Goal: Browse casually

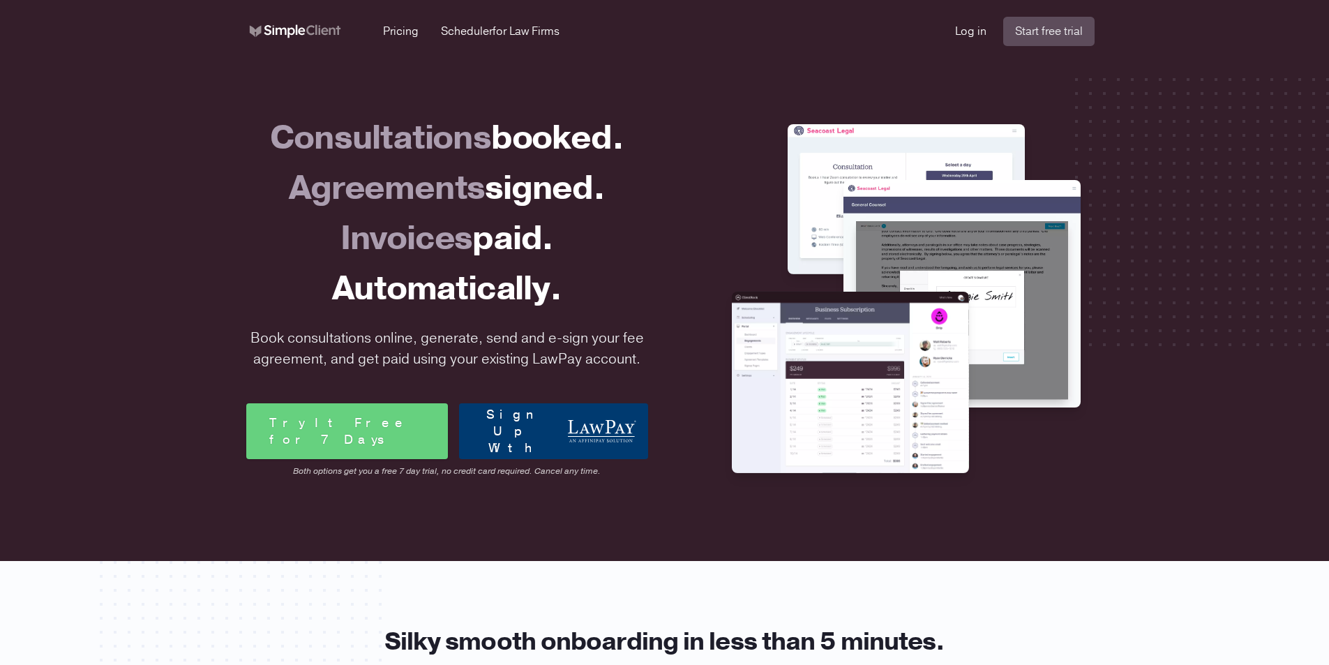
click at [556, 136] on span "booked." at bounding box center [557, 137] width 133 height 45
click at [392, 182] on div "Agreements signed." at bounding box center [447, 188] width 402 height 50
click at [546, 181] on span "signed." at bounding box center [545, 187] width 120 height 45
click at [378, 240] on div "Invoices paid." at bounding box center [447, 239] width 402 height 50
click at [512, 241] on span "paid." at bounding box center [512, 238] width 81 height 45
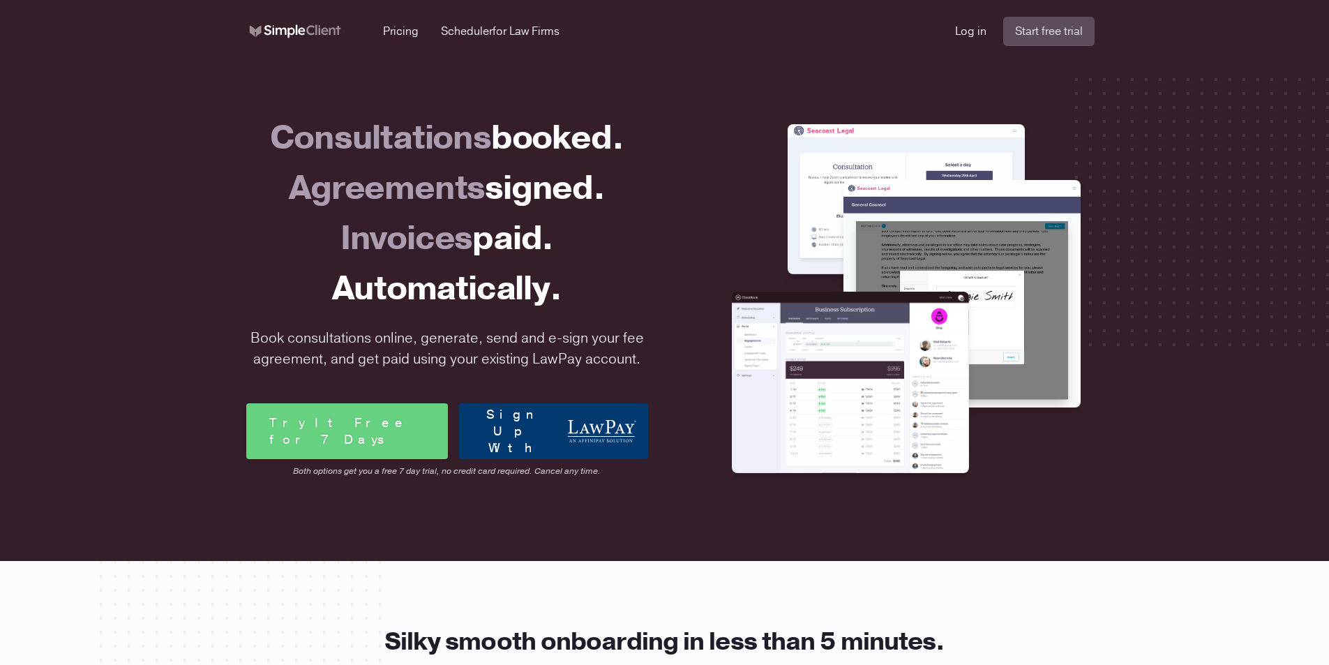
click at [376, 298] on div "Automatically." at bounding box center [447, 289] width 402 height 50
drag, startPoint x: 292, startPoint y: 342, endPoint x: 536, endPoint y: 337, distance: 244.3
click at [492, 343] on p "Book consultations online, generate, send and e-sign your fee agreement, and ge…" at bounding box center [447, 349] width 413 height 42
click at [557, 334] on p "Book consultations online, generate, send and e-sign your fee agreement, and ge…" at bounding box center [447, 349] width 413 height 42
click at [614, 333] on p "Book consultations online, generate, send and e-sign your fee agreement, and ge…" at bounding box center [447, 349] width 413 height 42
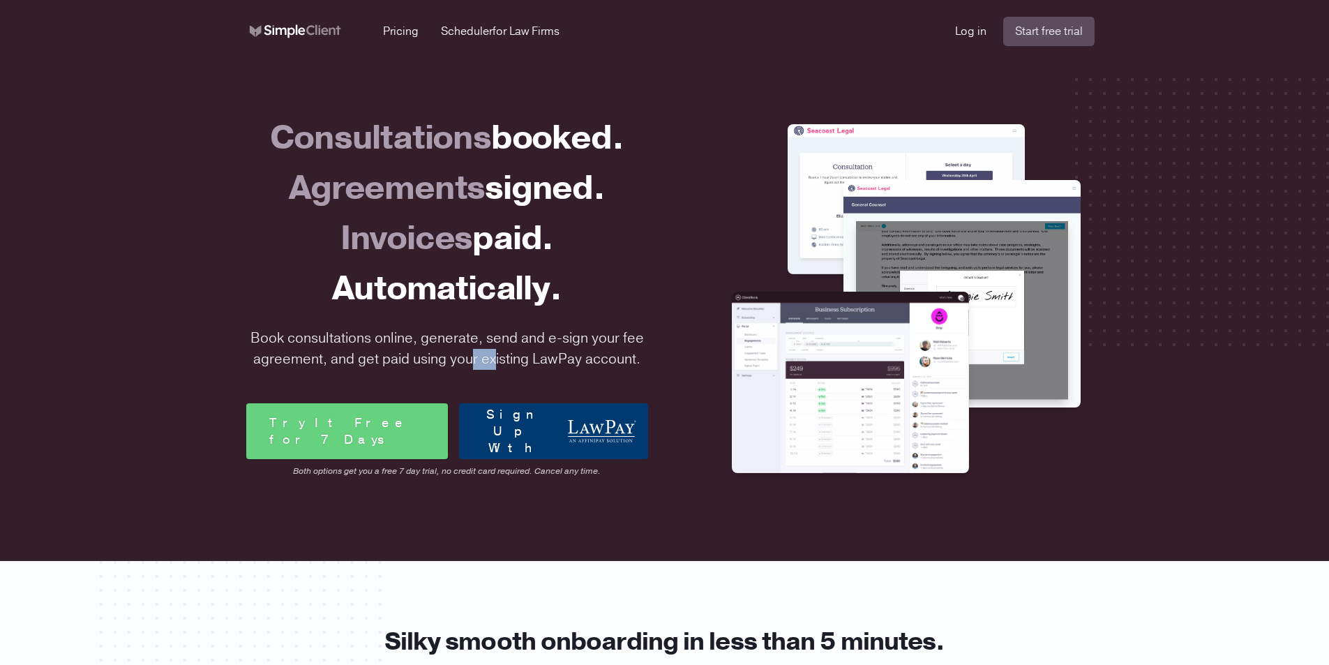
drag, startPoint x: 352, startPoint y: 353, endPoint x: 442, endPoint y: 354, distance: 89.3
click at [394, 354] on p "Book consultations online, generate, send and e-sign your fee agreement, and ge…" at bounding box center [447, 349] width 413 height 42
click at [530, 354] on p "Book consultations online, generate, send and e-sign your fee agreement, and ge…" at bounding box center [447, 349] width 413 height 42
click at [521, 331] on p "Book consultations online, generate, send and e-sign your fee agreement, and ge…" at bounding box center [447, 349] width 413 height 42
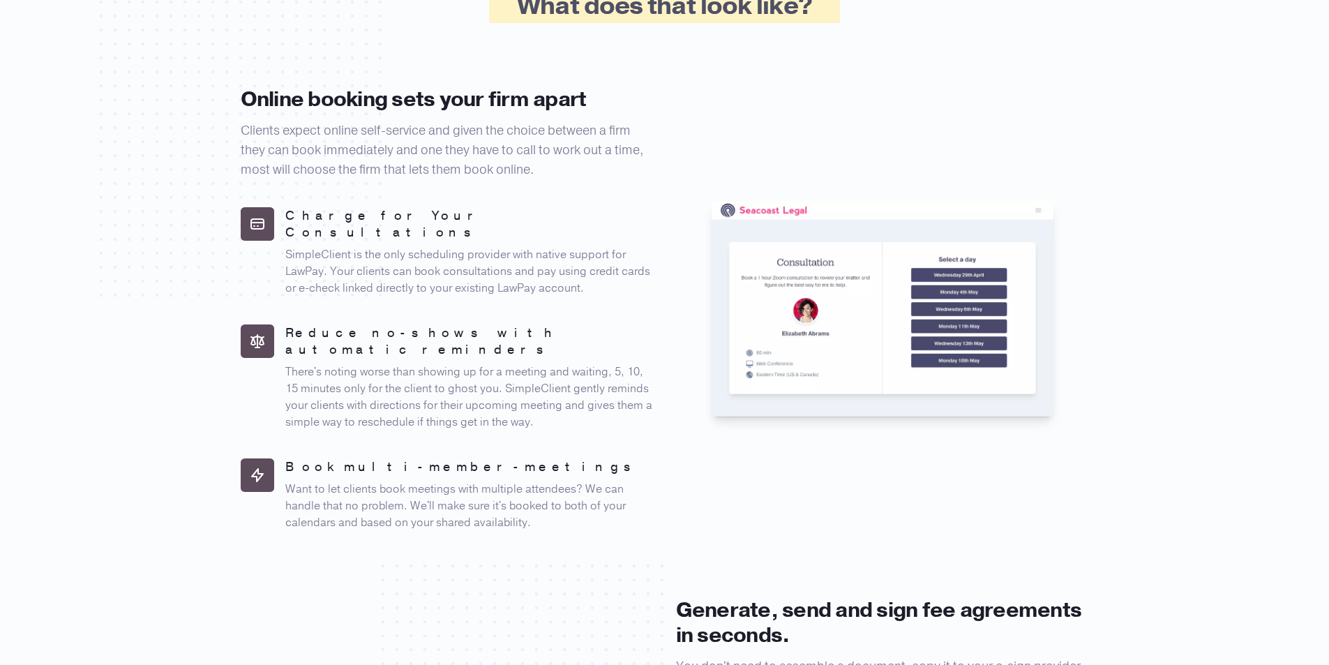
scroll to position [837, 0]
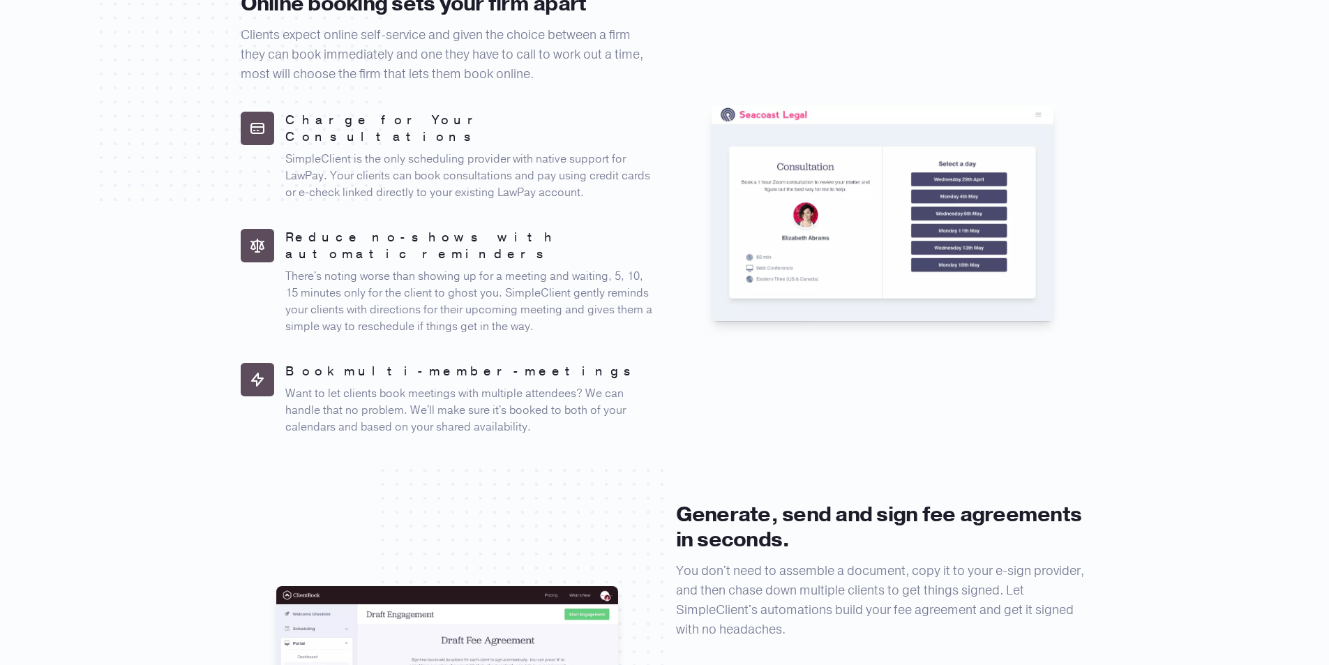
click at [808, 157] on img at bounding box center [883, 213] width 342 height 216
click at [798, 108] on img at bounding box center [883, 213] width 342 height 216
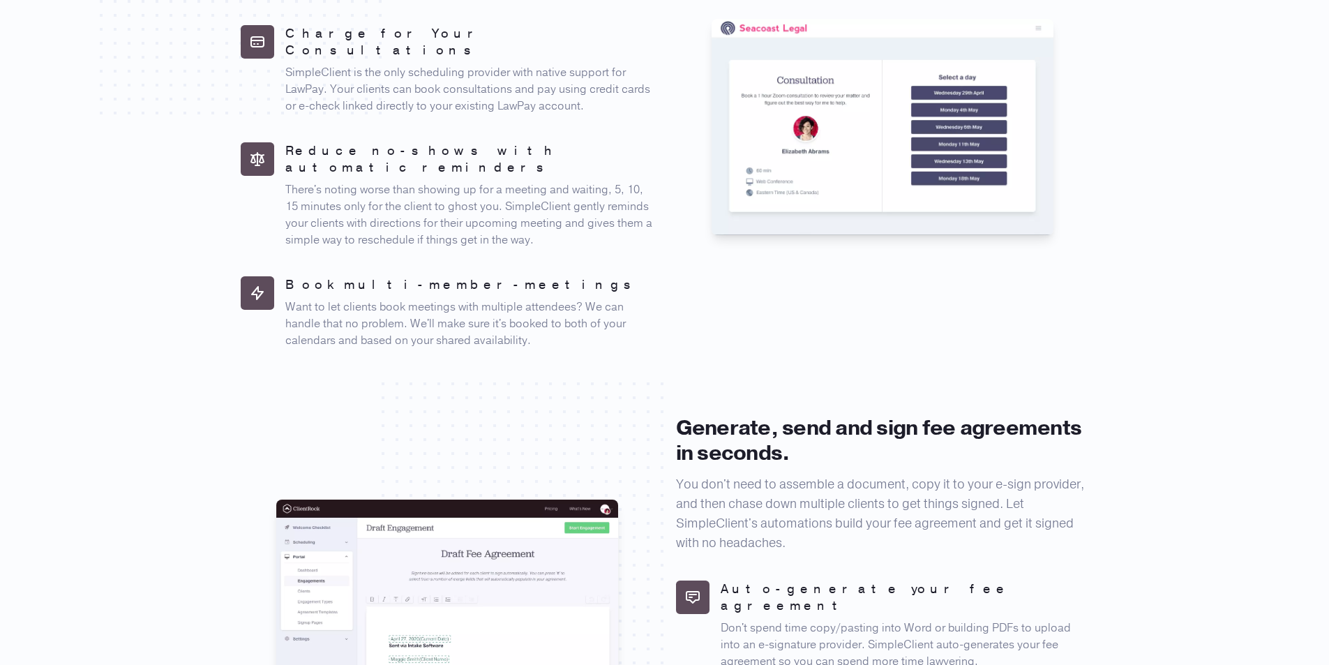
scroll to position [1117, 0]
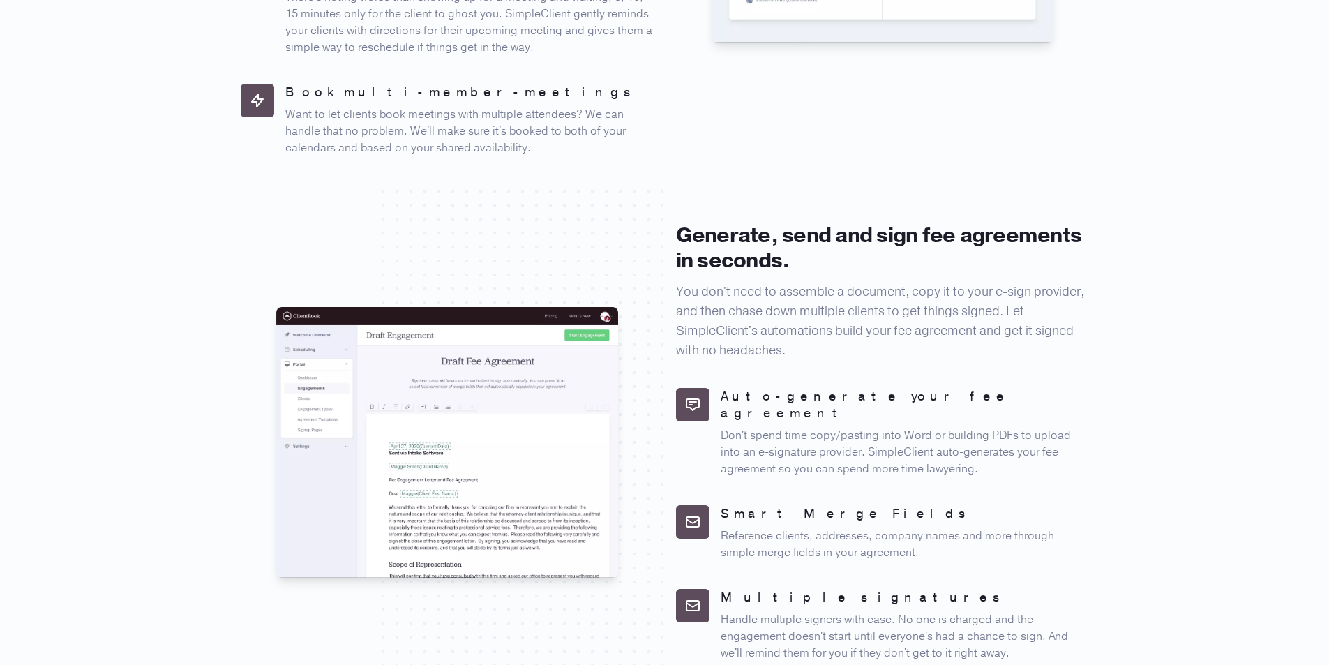
click at [128, 327] on div "Silky smooth onboarding in less than 5 minutes. Cut your admin time when onboar…" at bounding box center [664, 381] width 1329 height 1873
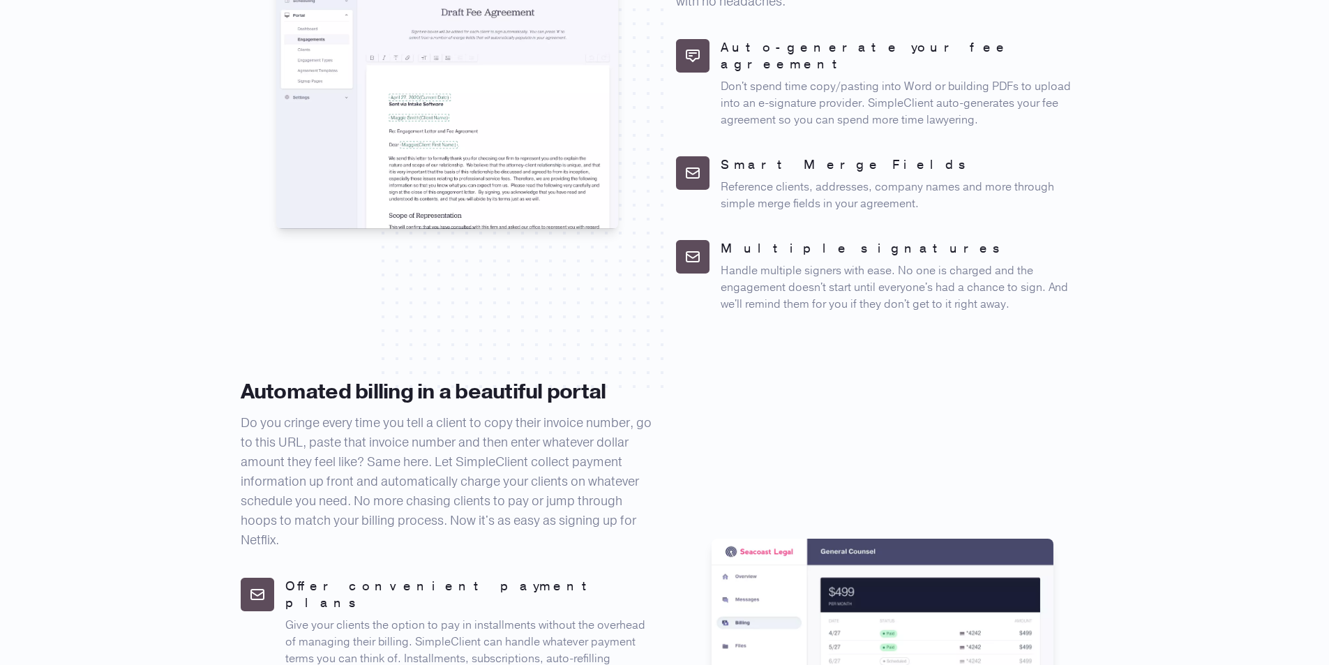
click at [194, 304] on div "Silky smooth onboarding in less than 5 minutes. Cut your admin time when onboar…" at bounding box center [664, 32] width 1329 height 1873
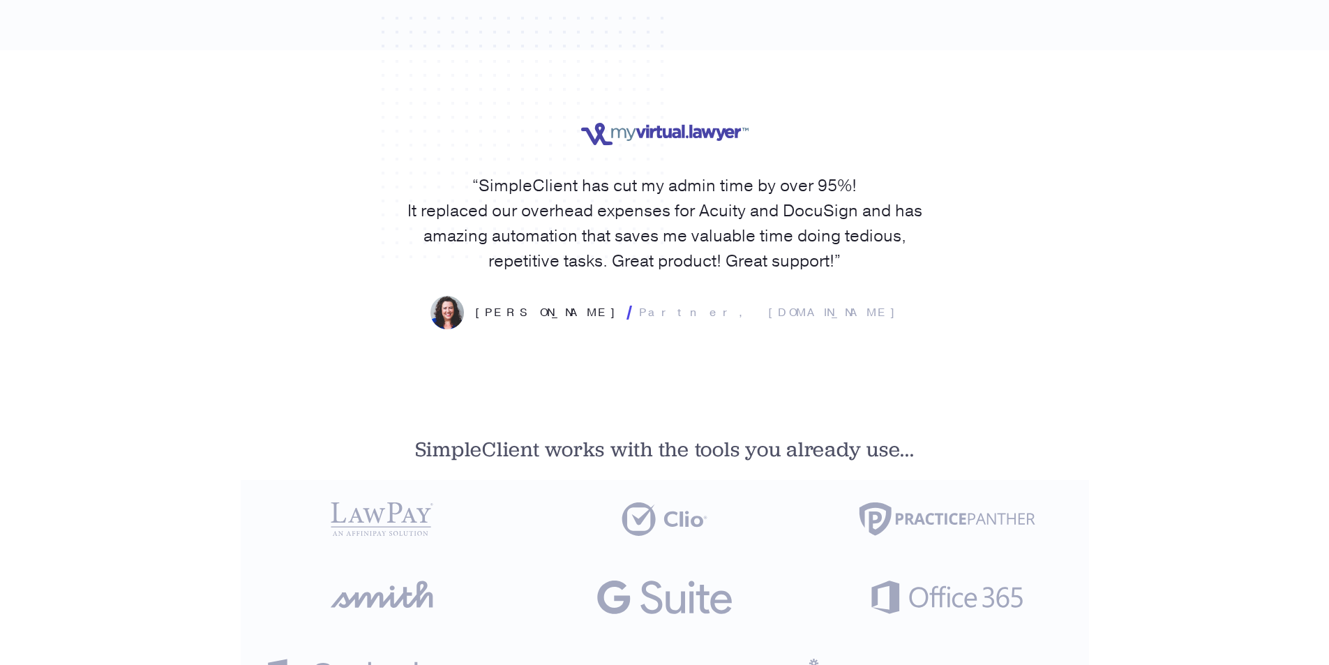
scroll to position [2512, 0]
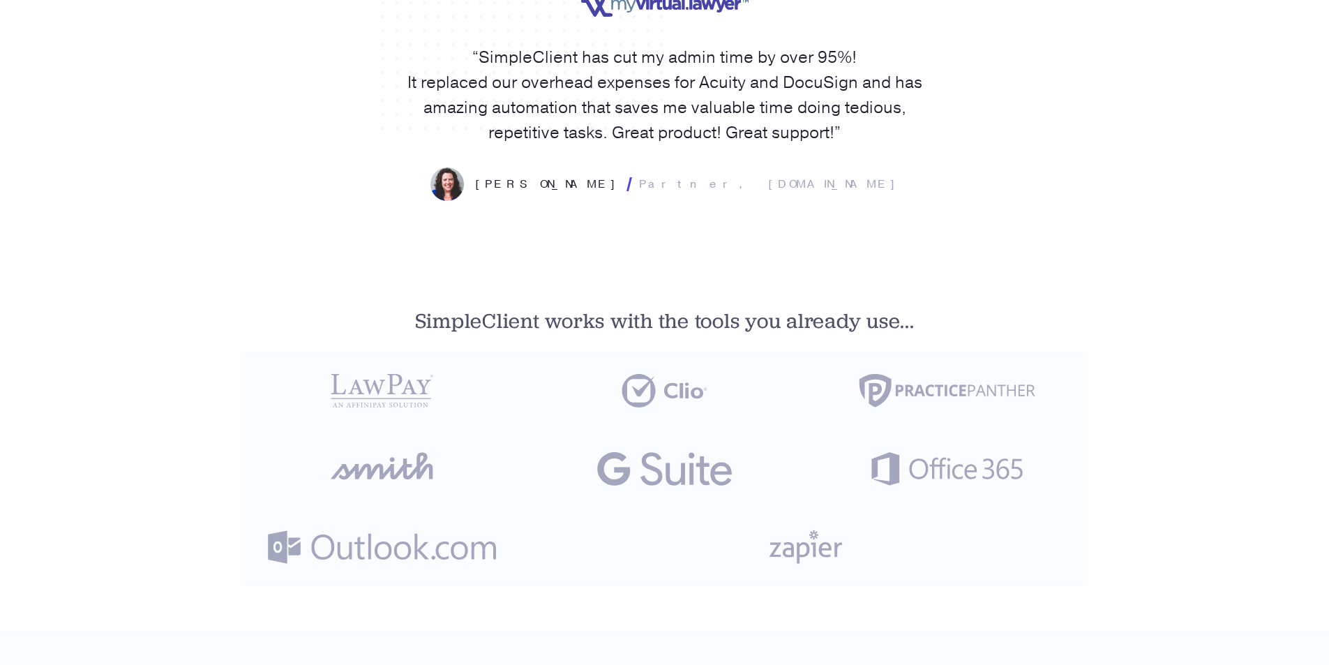
click at [363, 430] on div at bounding box center [382, 469] width 283 height 78
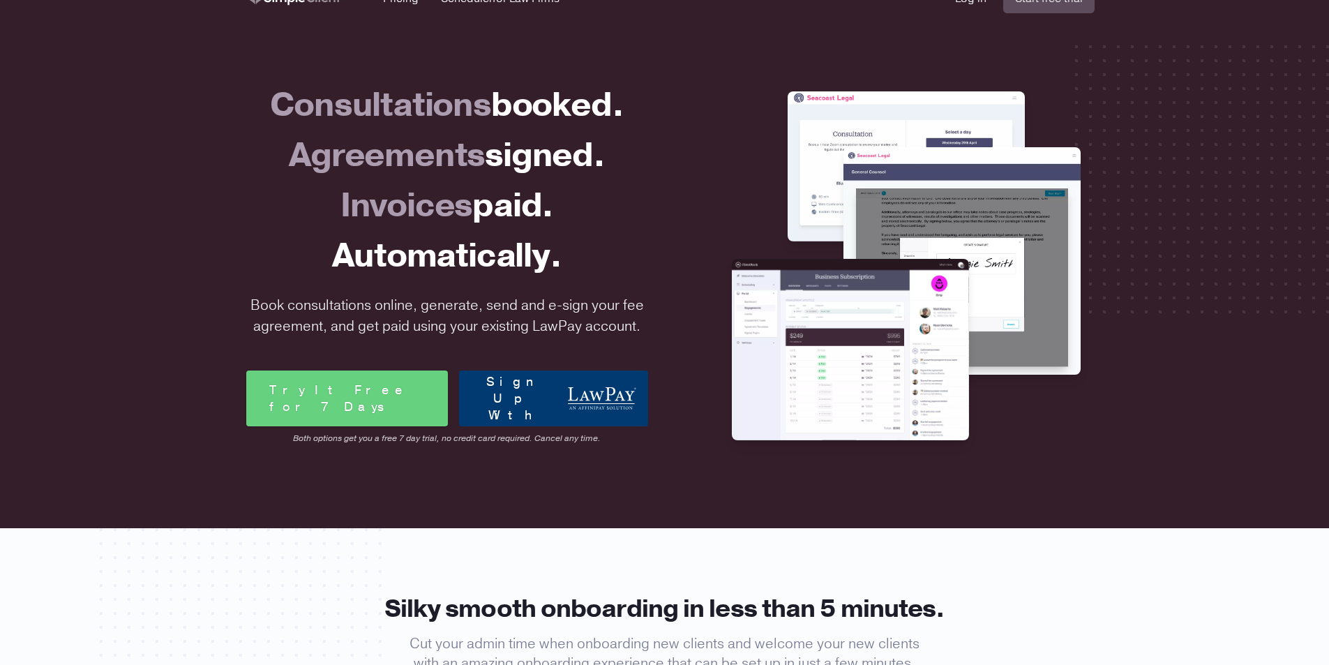
scroll to position [0, 0]
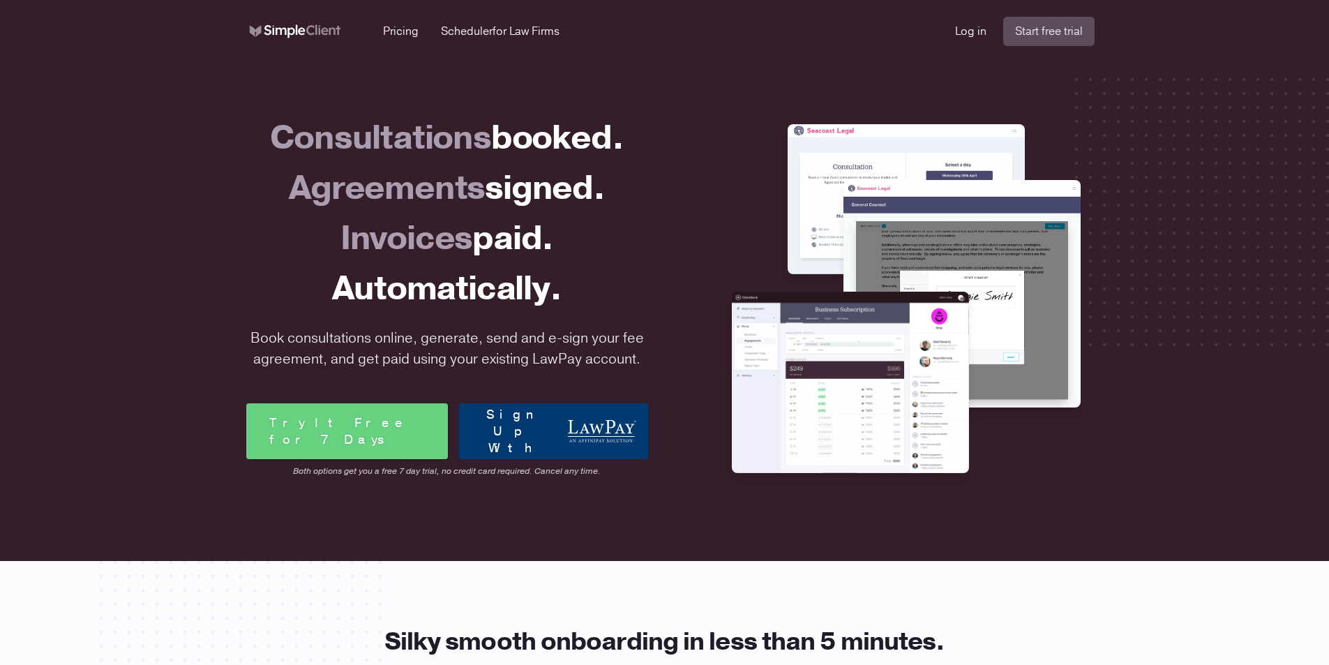
drag, startPoint x: 205, startPoint y: 253, endPoint x: 162, endPoint y: 179, distance: 85.1
click at [162, 179] on div "Consultations booked. Agreements signed. Invoices paid. Automatically. Book con…" at bounding box center [664, 303] width 1329 height 515
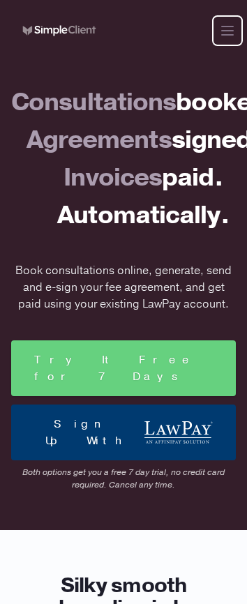
click at [225, 24] on icon "Global" at bounding box center [227, 30] width 17 height 17
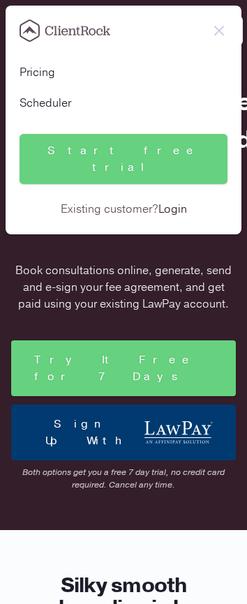
click at [226, 27] on icon "button" at bounding box center [219, 30] width 17 height 17
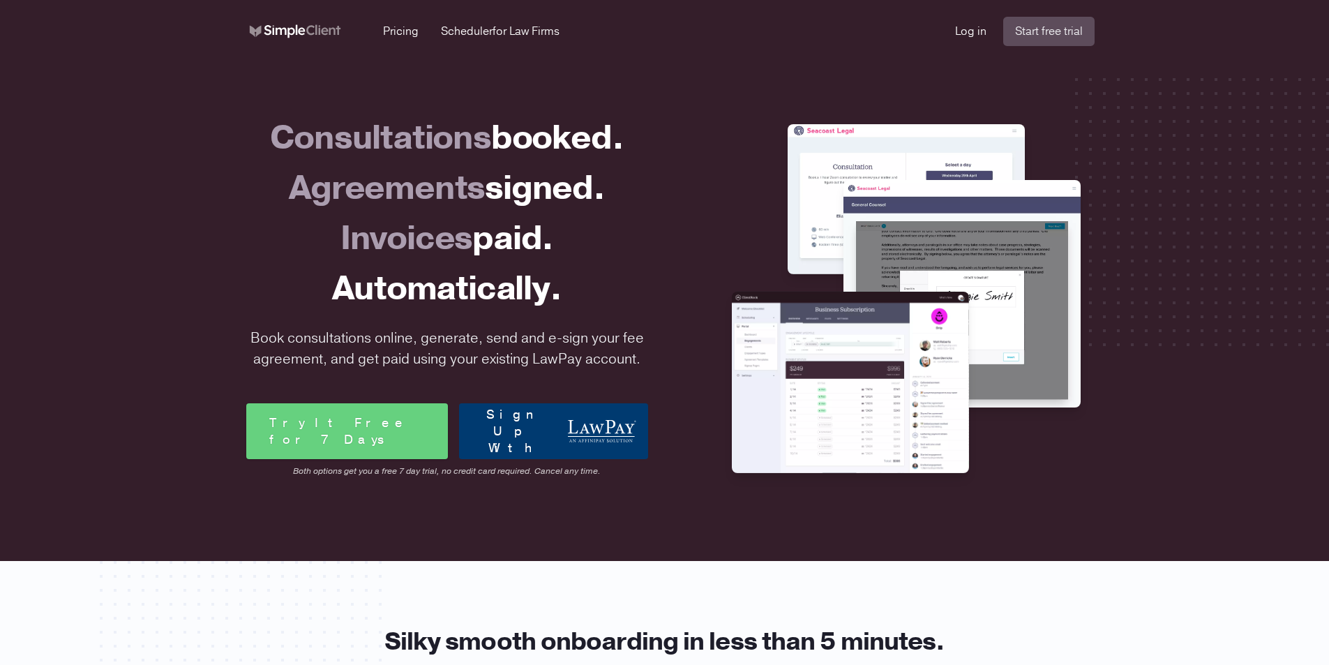
click at [466, 140] on div "Consultations booked." at bounding box center [447, 138] width 402 height 50
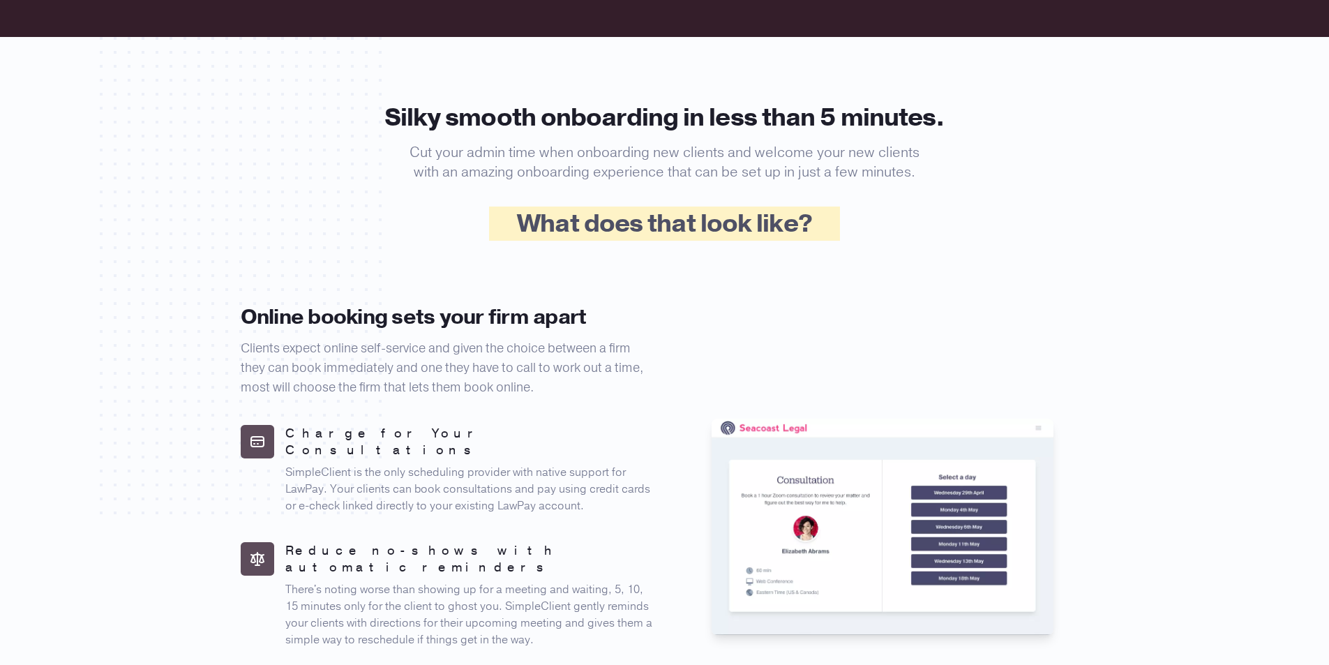
scroll to position [558, 0]
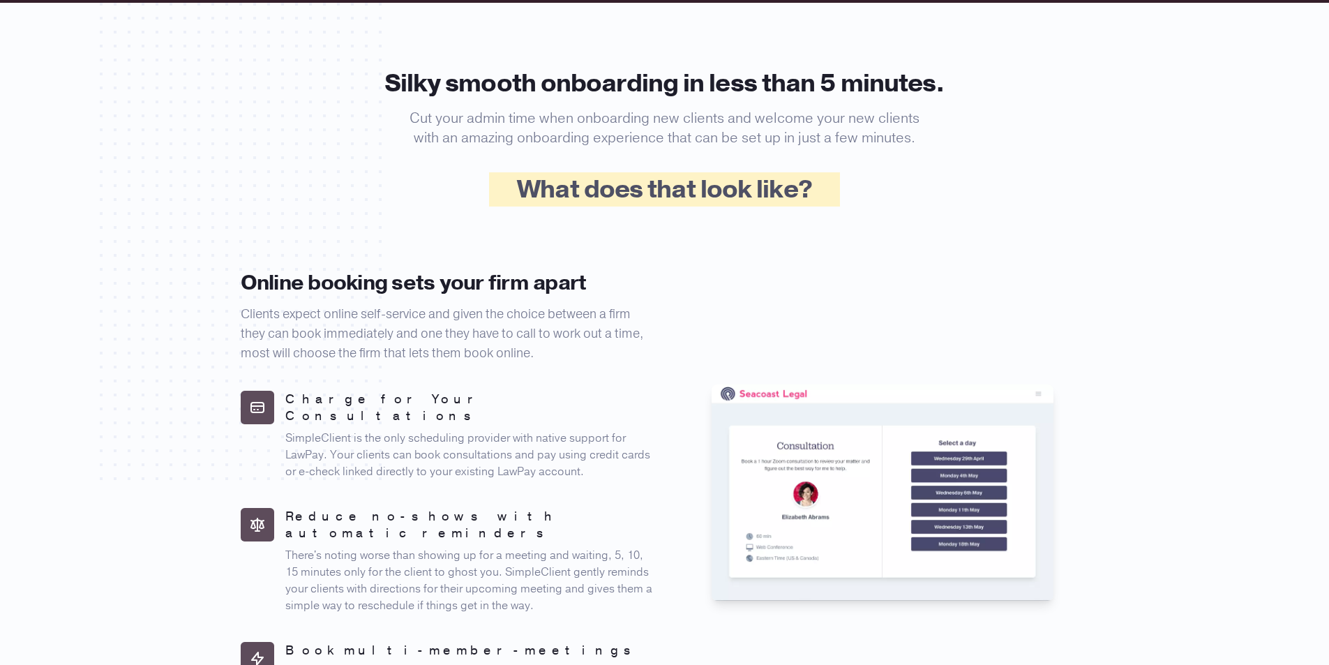
click at [185, 144] on rect at bounding box center [241, 206] width 282 height 547
